Goal: Transaction & Acquisition: Subscribe to service/newsletter

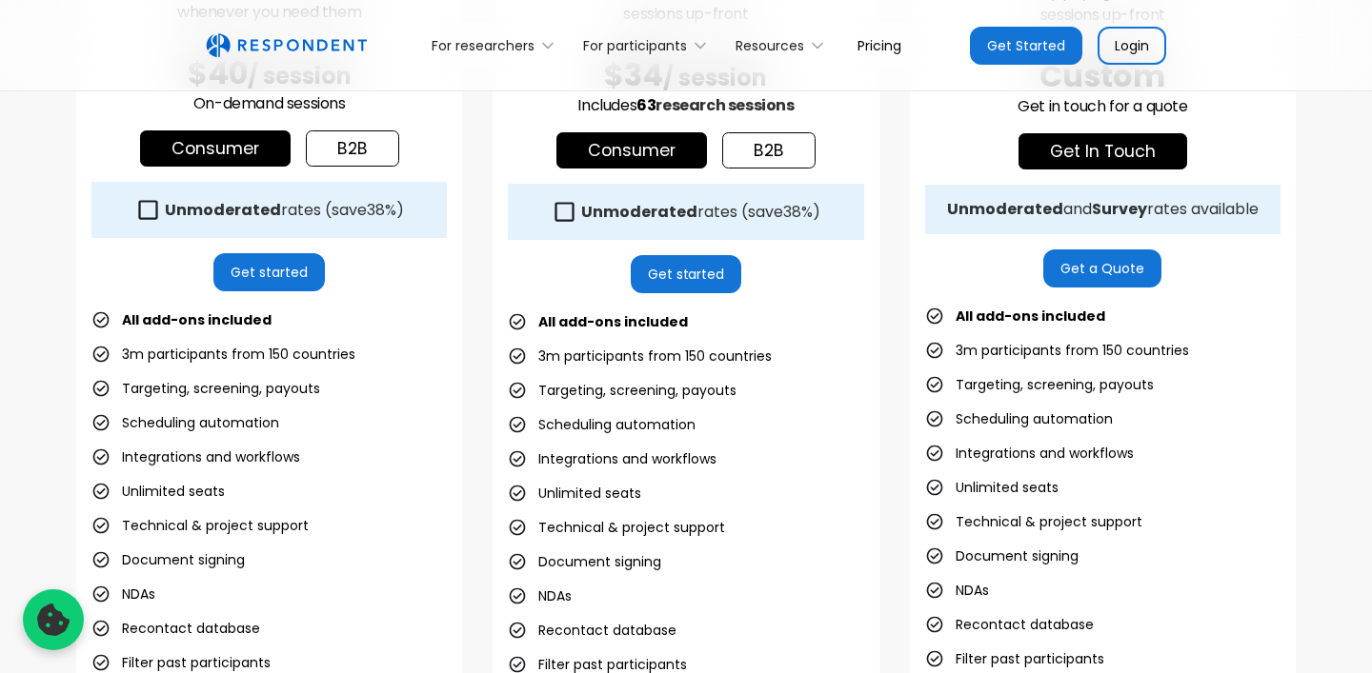
scroll to position [786, 0]
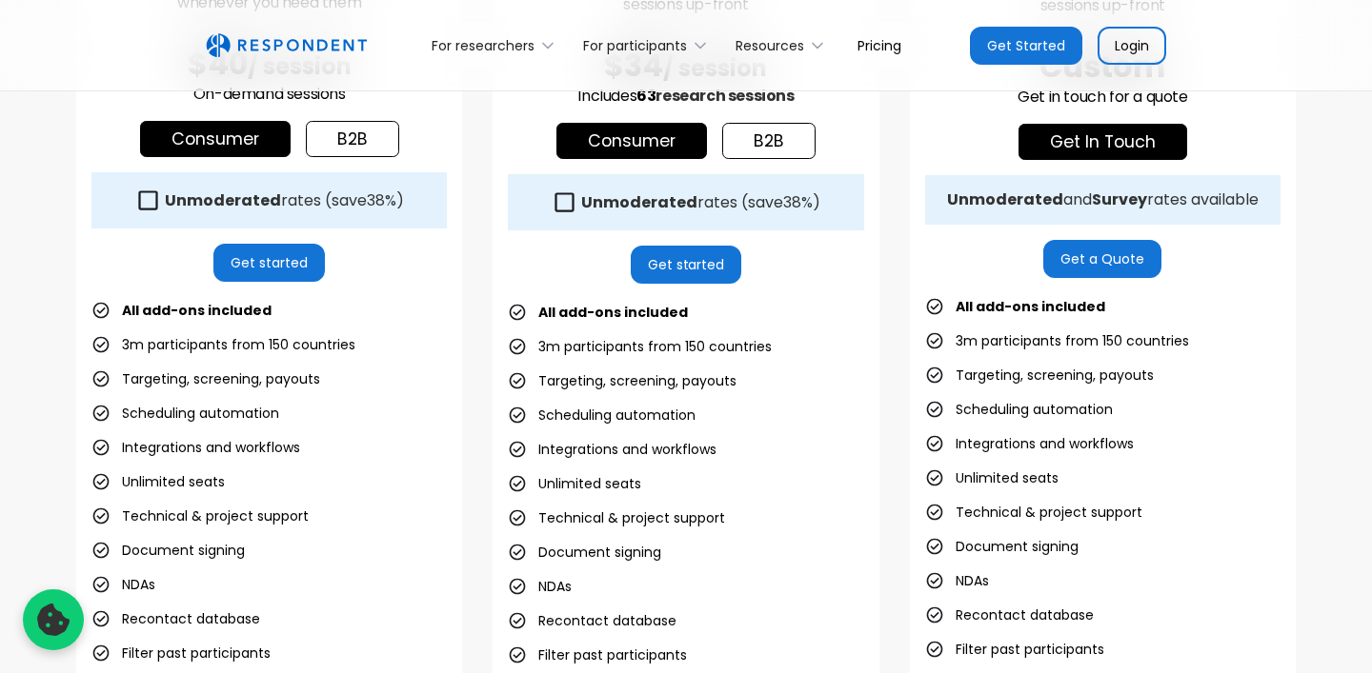
click at [285, 336] on li "3m participants from 150 countries" at bounding box center [223, 344] width 264 height 27
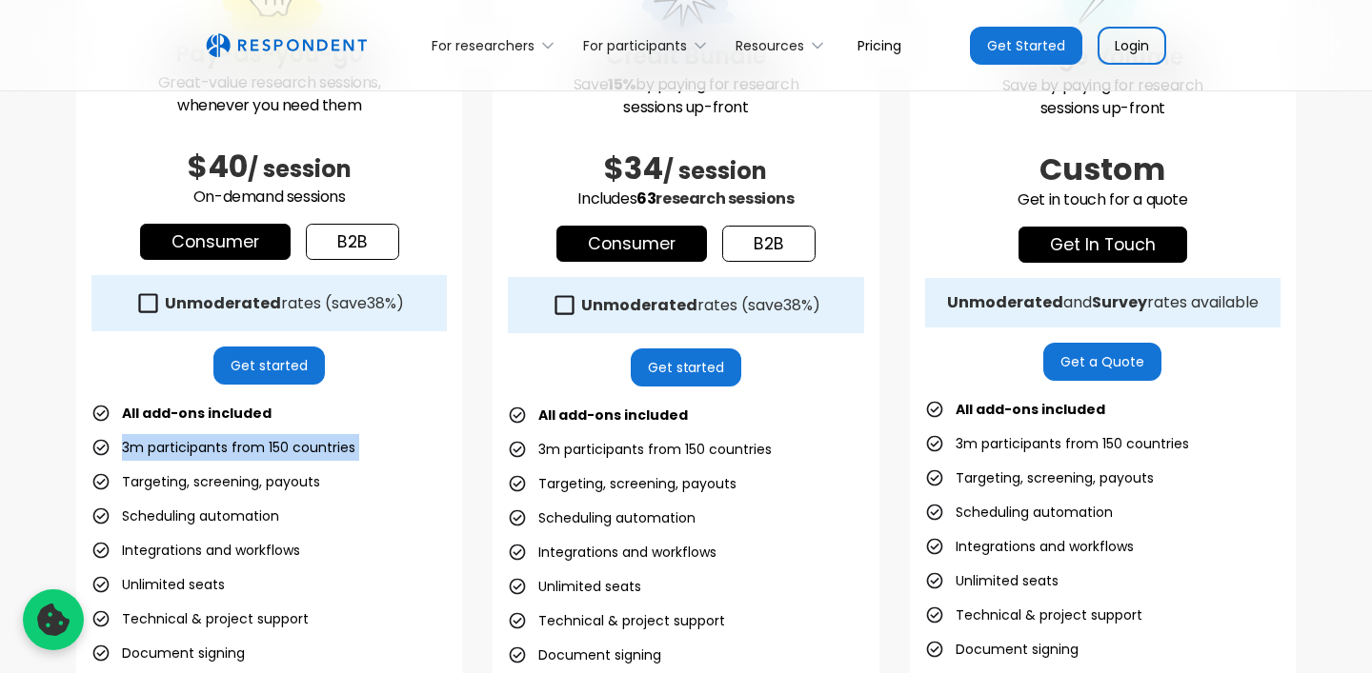
scroll to position [643, 0]
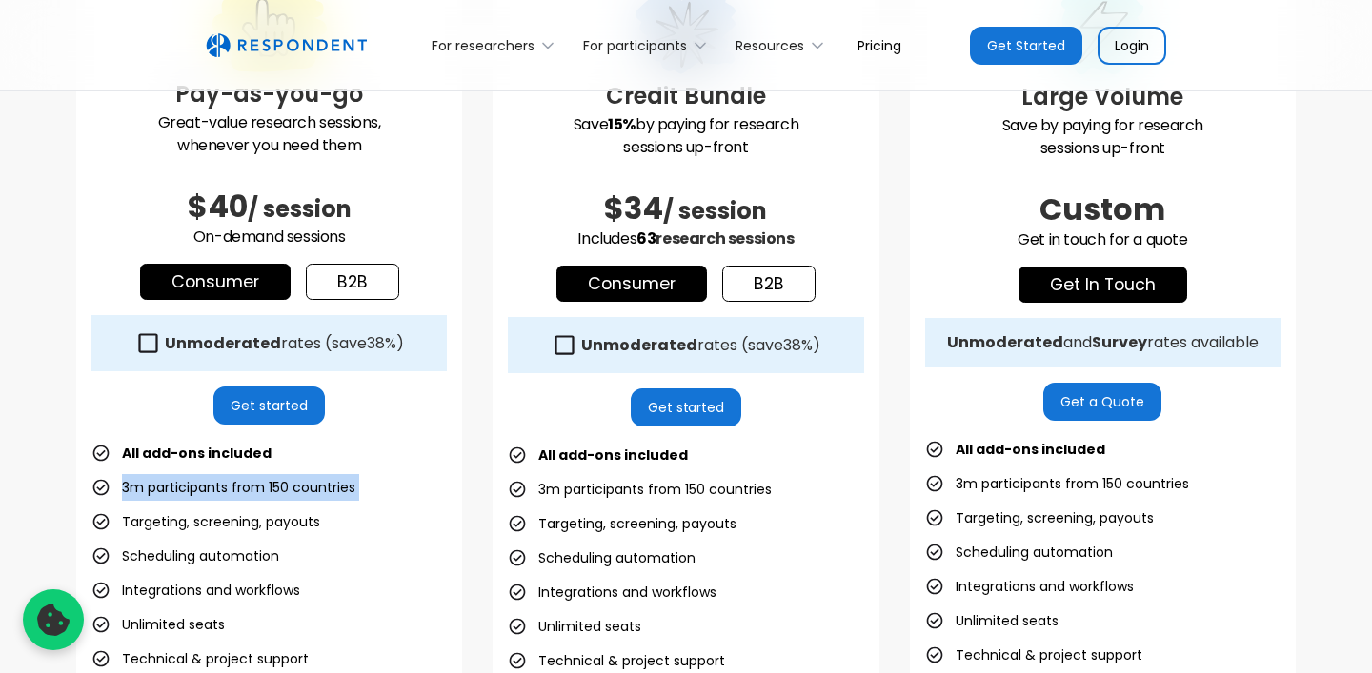
click at [211, 348] on strong "Unmoderated" at bounding box center [223, 343] width 116 height 22
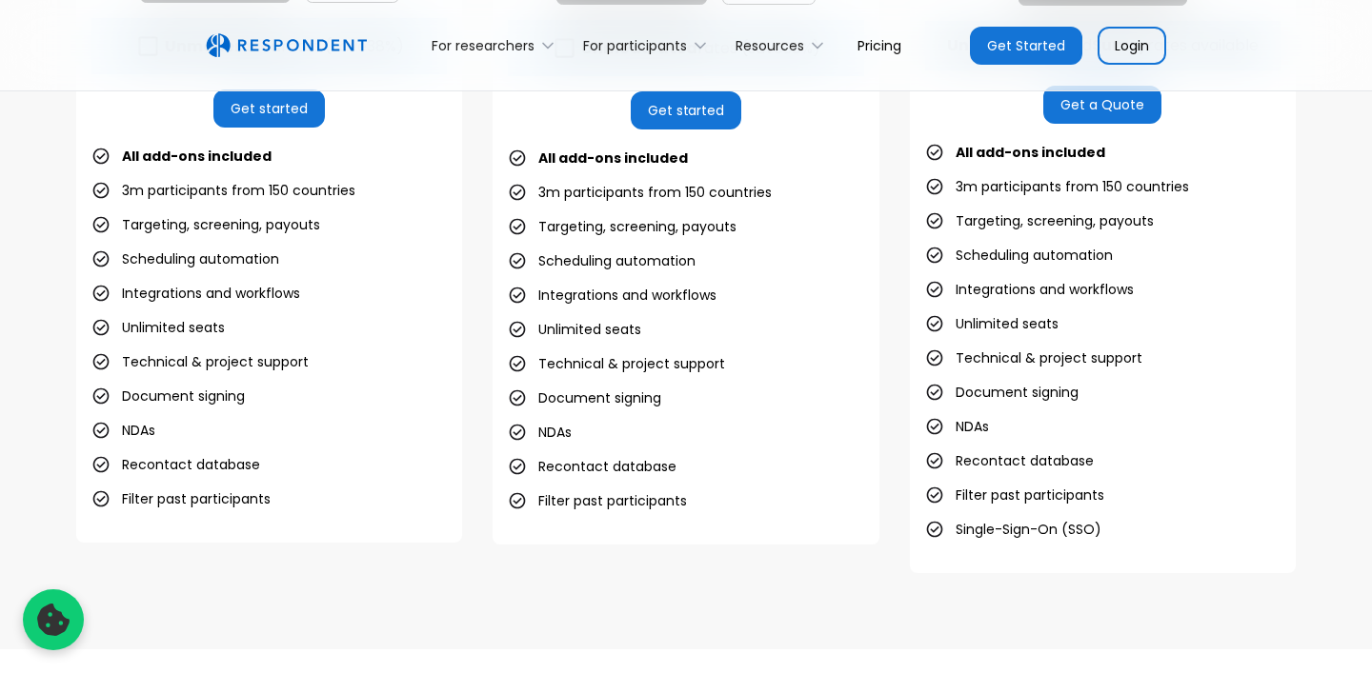
scroll to position [941, 0]
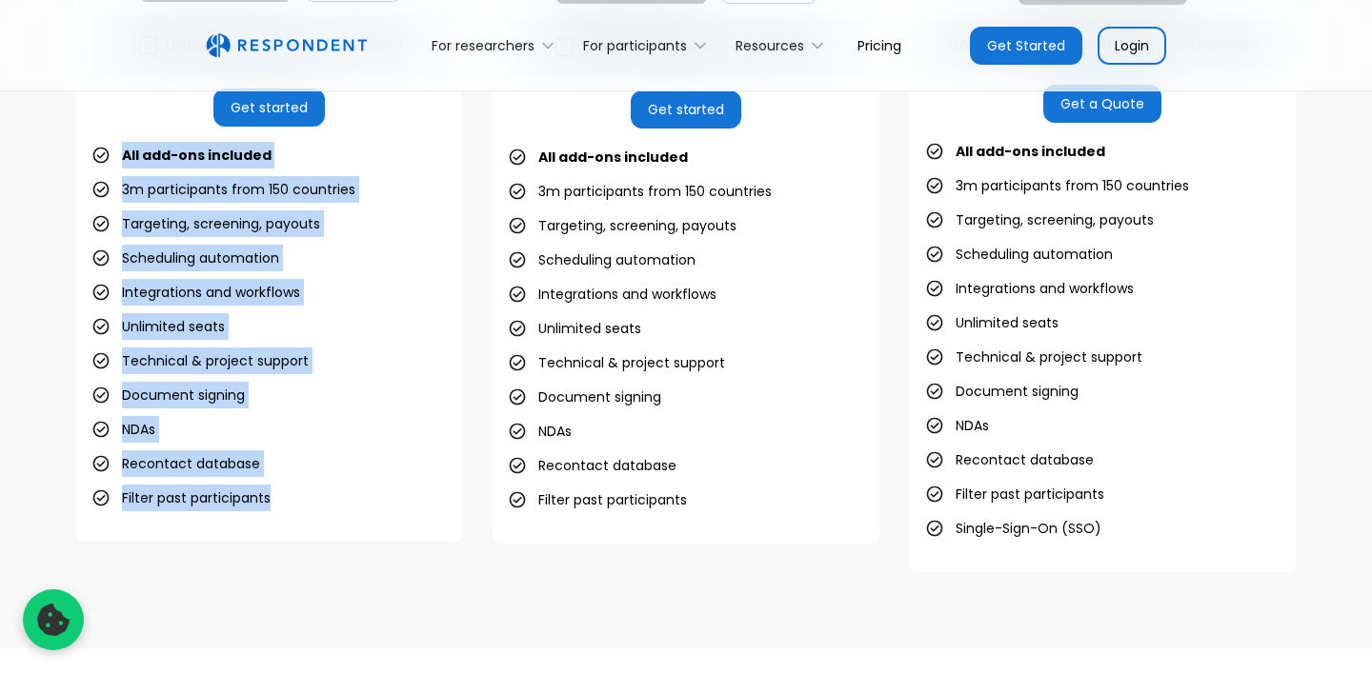
drag, startPoint x: 194, startPoint y: 531, endPoint x: 123, endPoint y: 150, distance: 387.7
click at [123, 150] on div "Pay-as-you-go Great-value research sessions, whenever you need them $40 / sessi…" at bounding box center [269, 101] width 386 height 881
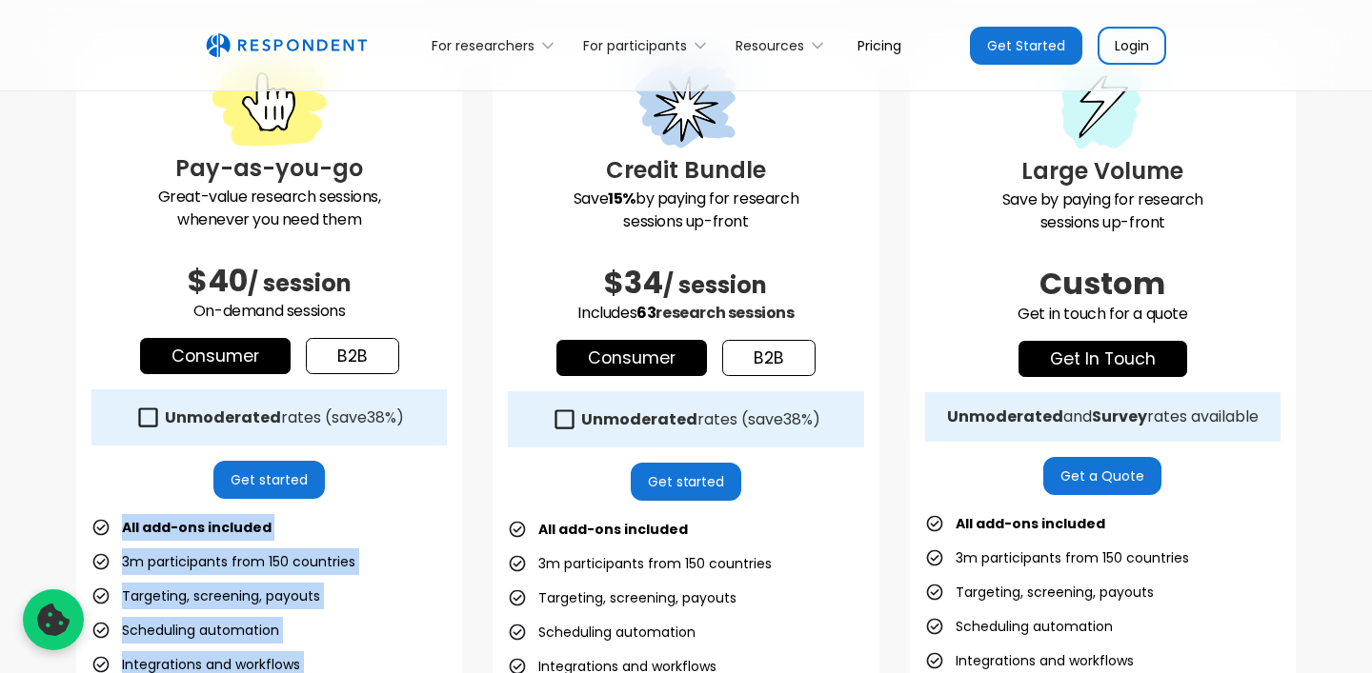
scroll to position [541, 0]
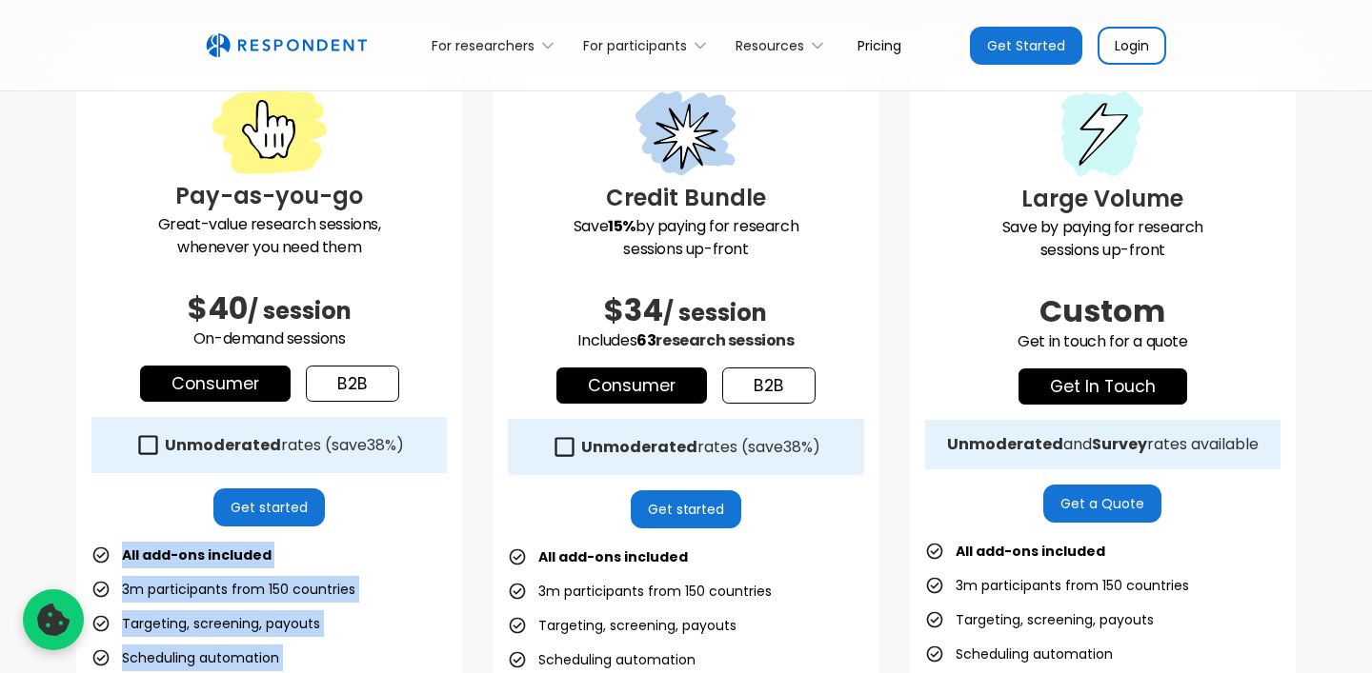
click at [246, 388] on link "Consumer" at bounding box center [215, 384] width 151 height 36
click at [352, 388] on link "b2b" at bounding box center [352, 384] width 93 height 36
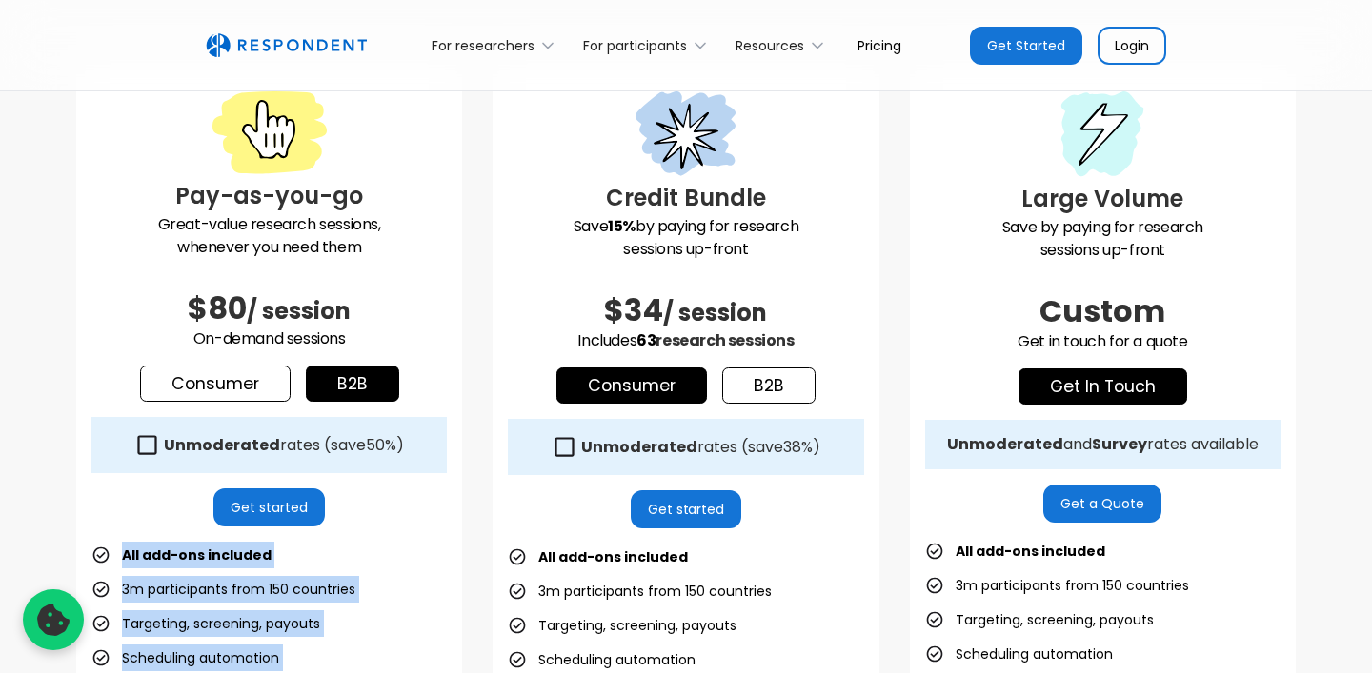
click at [219, 388] on link "Consumer" at bounding box center [215, 384] width 151 height 36
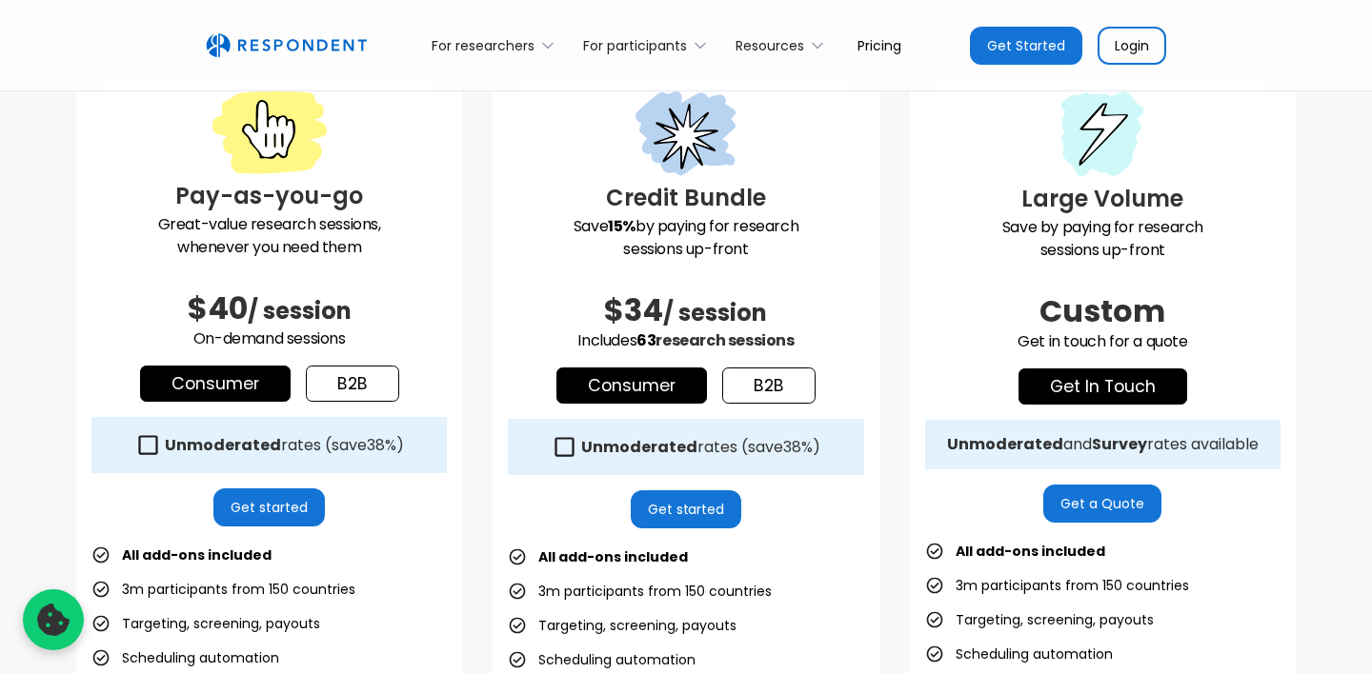
click at [216, 444] on strong "Unmoderated" at bounding box center [223, 445] width 116 height 22
click at [227, 213] on p "Great-value research sessions, whenever you need them" at bounding box center [268, 236] width 355 height 46
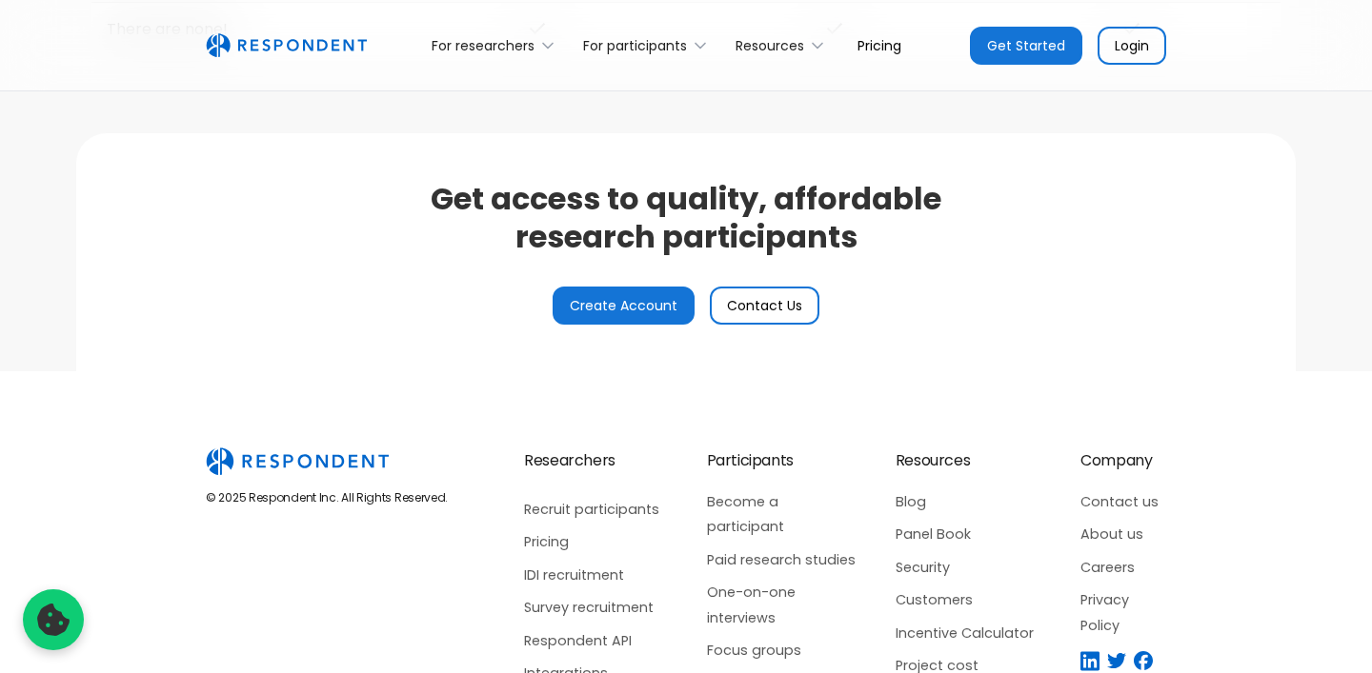
scroll to position [4596, 0]
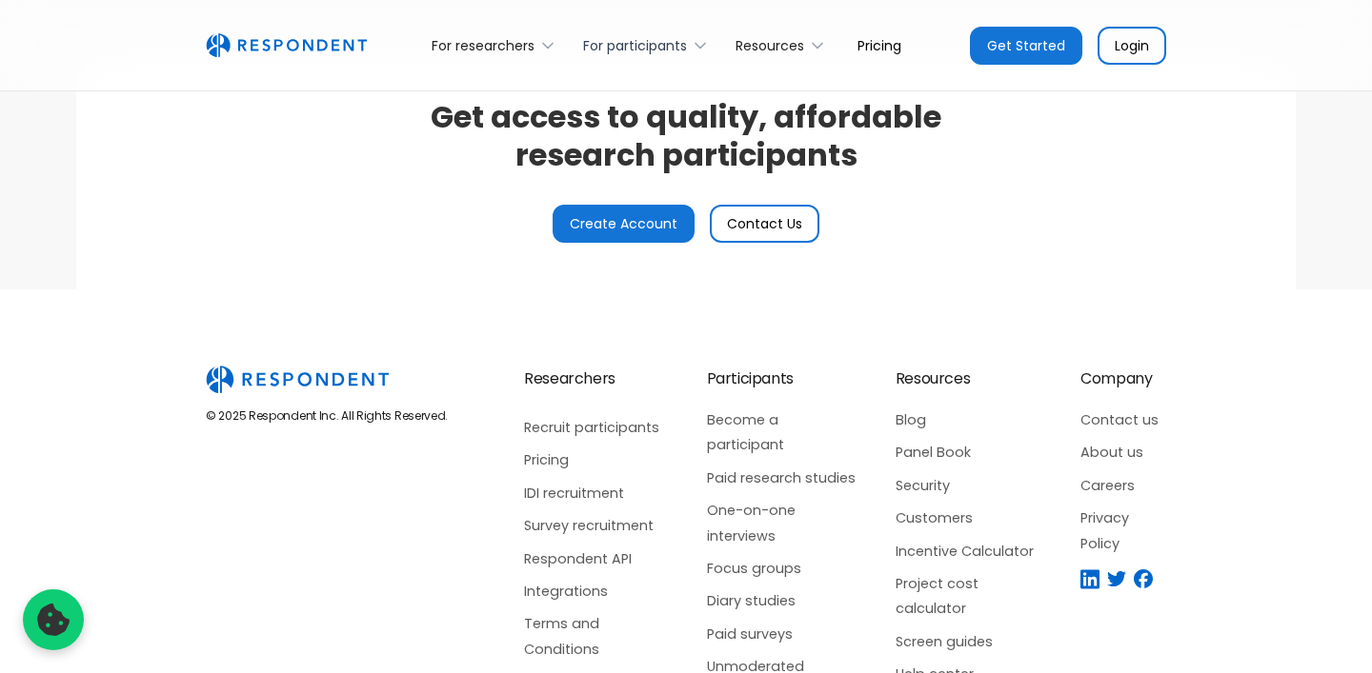
click at [616, 51] on div "For participants" at bounding box center [635, 45] width 104 height 19
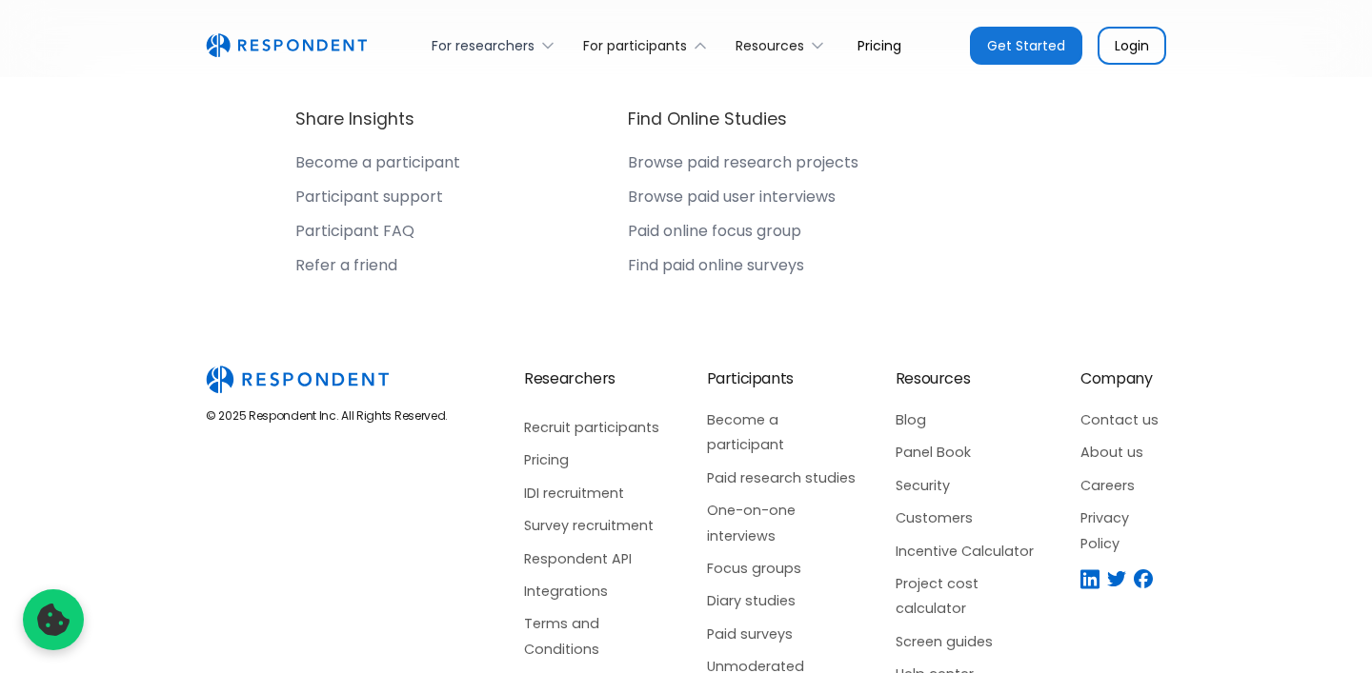
click at [521, 43] on div "For researchers" at bounding box center [483, 45] width 103 height 19
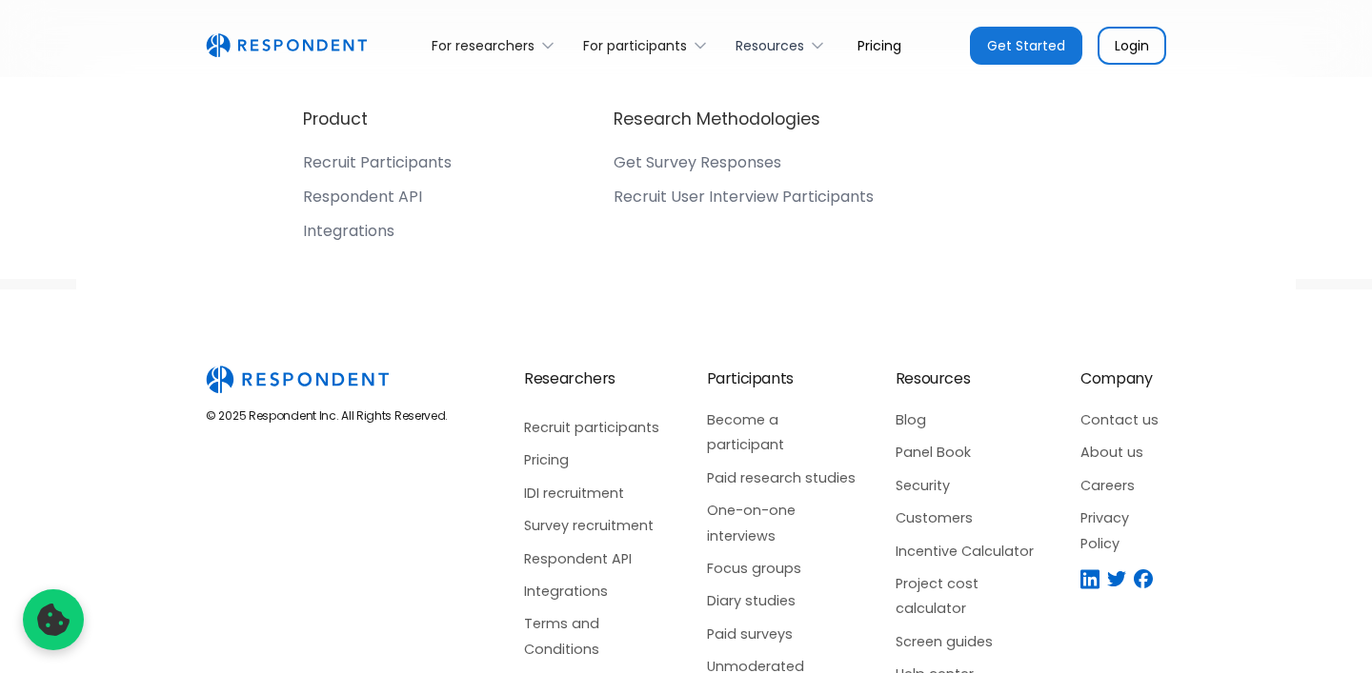
click at [750, 46] on div "Resources" at bounding box center [769, 45] width 69 height 19
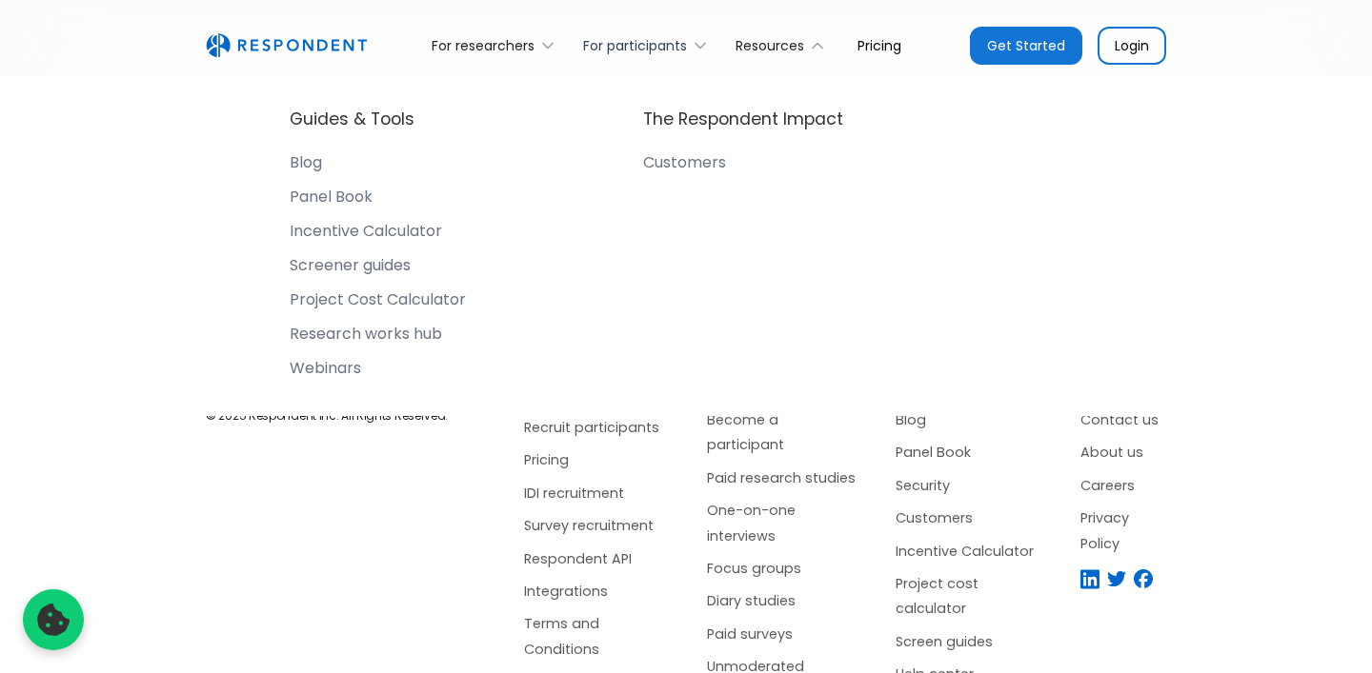
click at [679, 48] on div "For participants" at bounding box center [635, 45] width 104 height 19
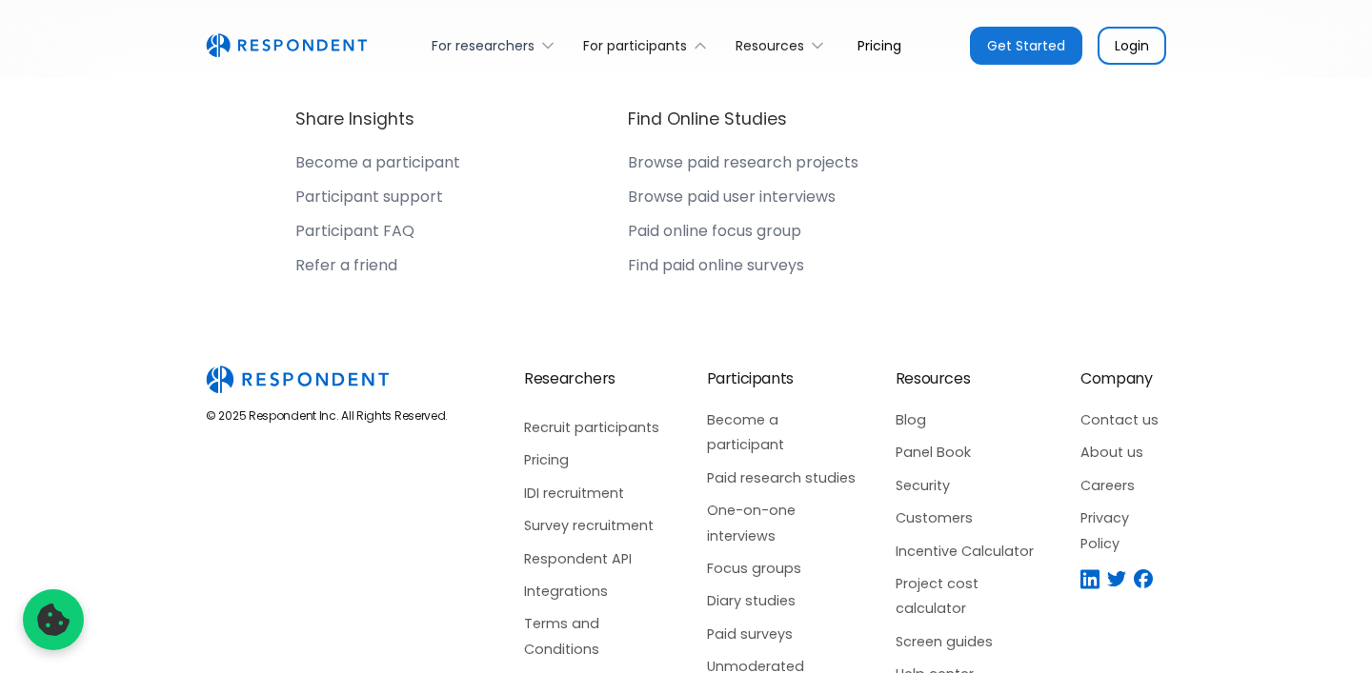
click at [535, 51] on div "For researchers" at bounding box center [496, 45] width 151 height 45
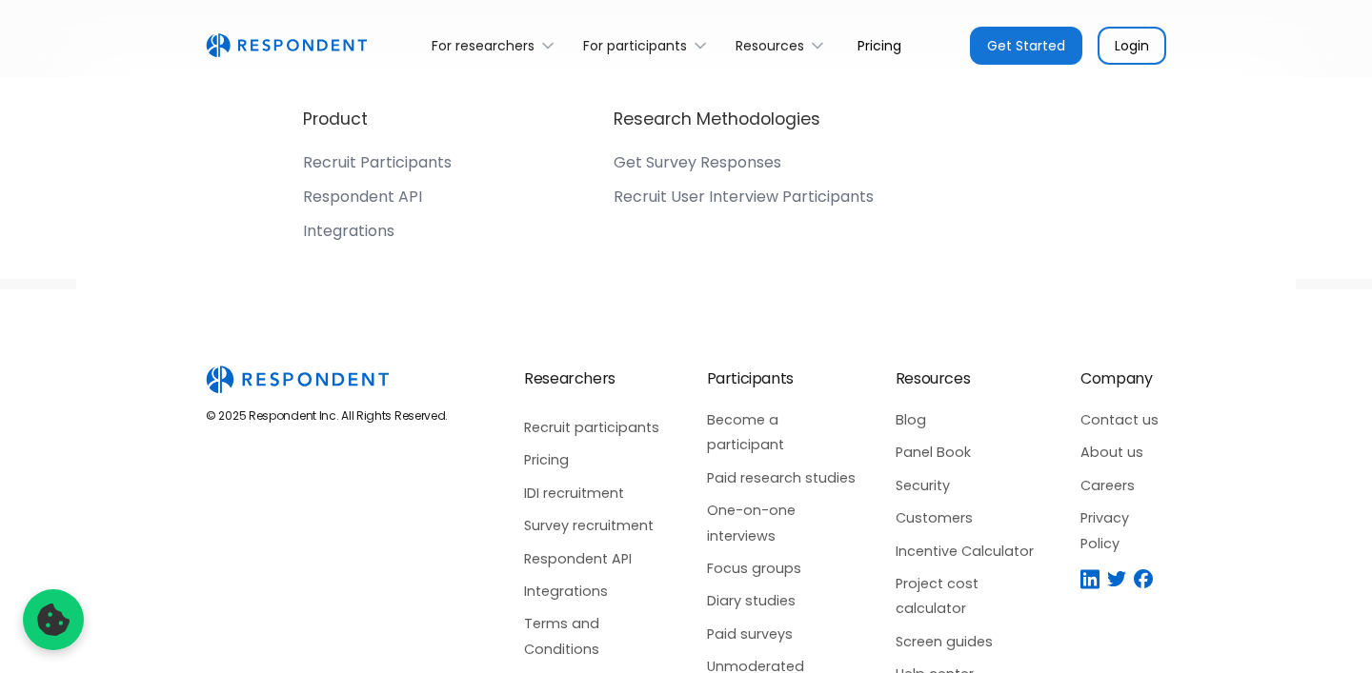
click at [860, 49] on link "Pricing" at bounding box center [879, 45] width 74 height 45
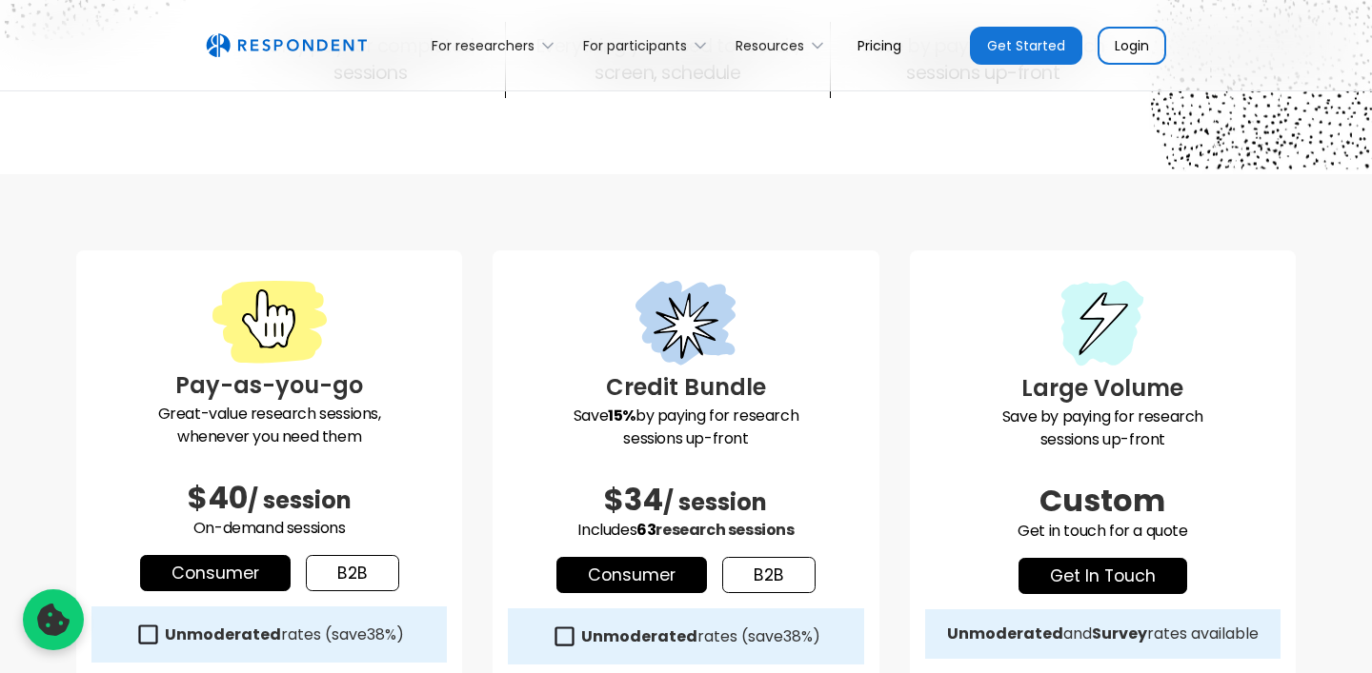
scroll to position [359, 0]
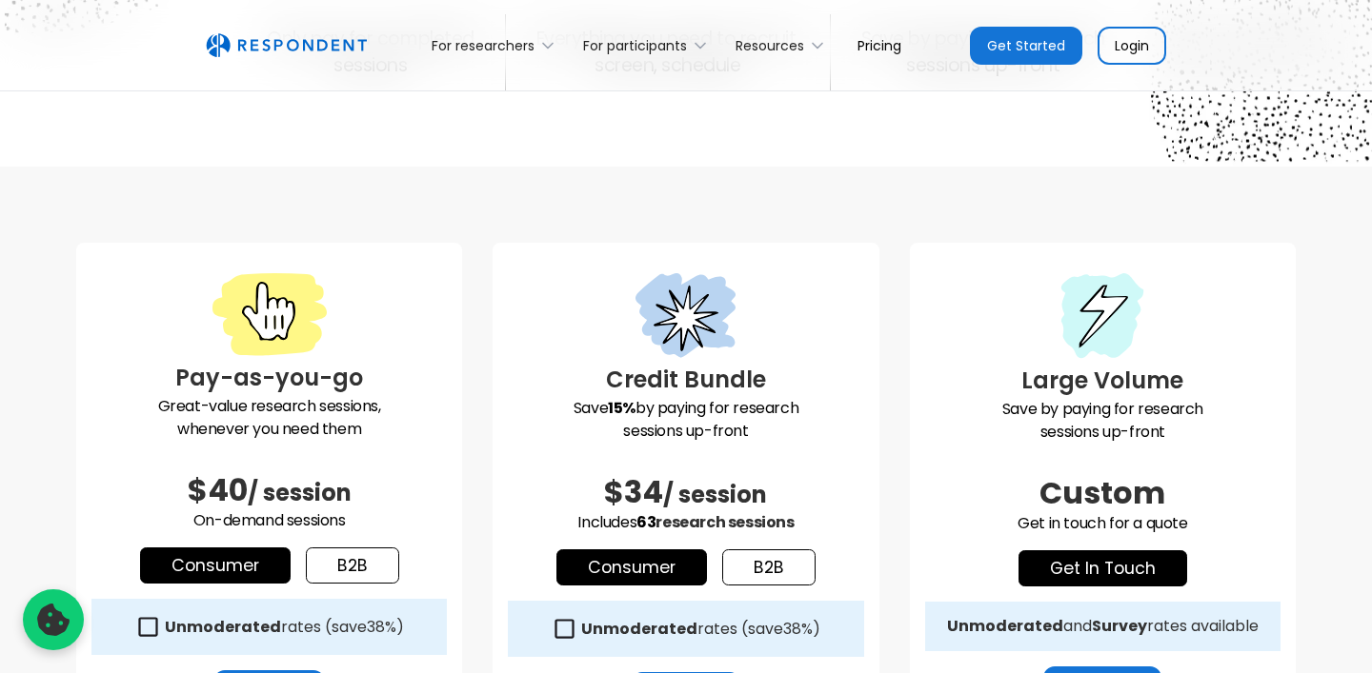
click at [1077, 34] on link "Get Started" at bounding box center [1026, 46] width 112 height 38
